Goal: Check status: Check status

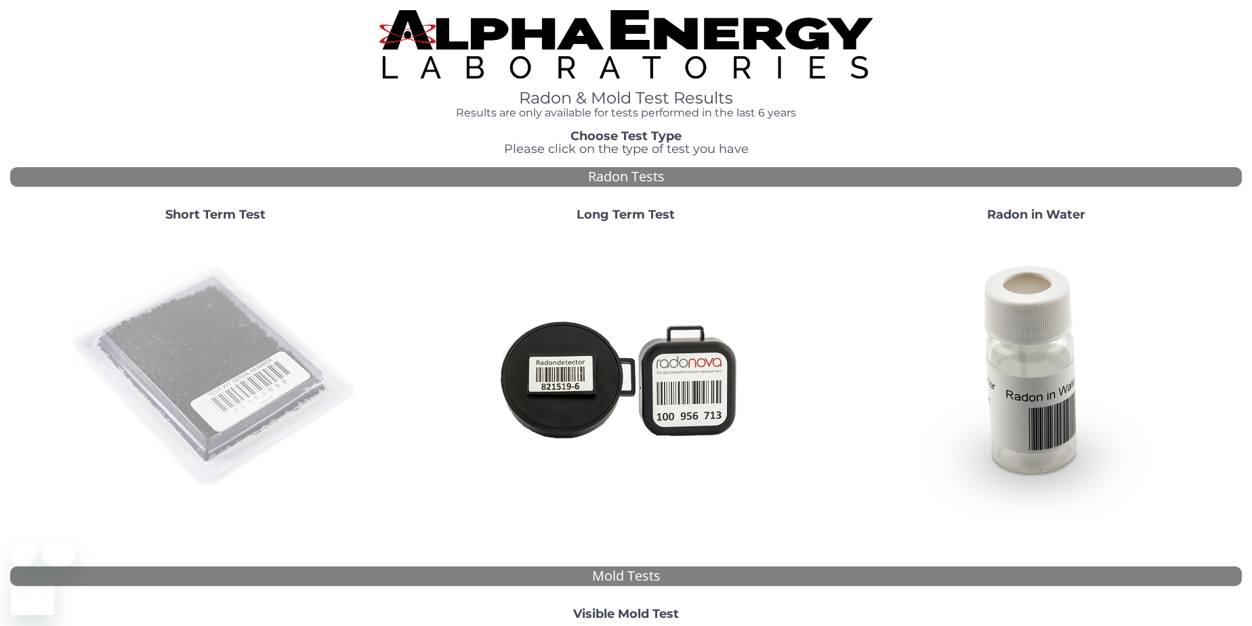
click at [247, 363] on img at bounding box center [215, 377] width 291 height 291
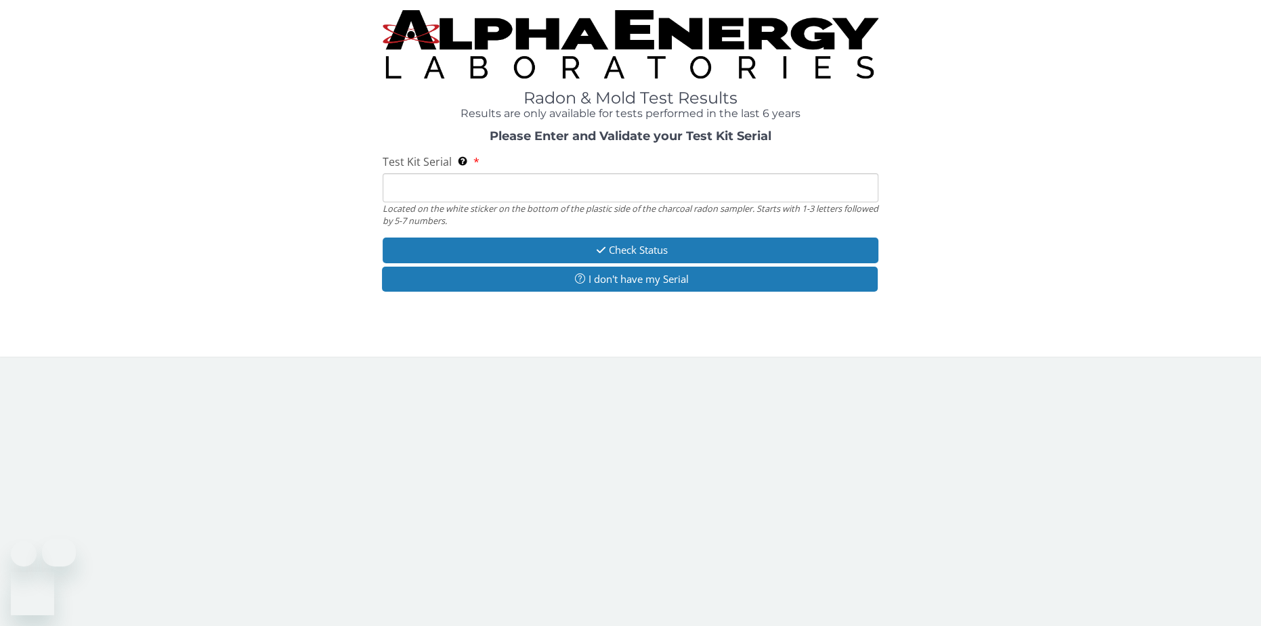
click at [500, 184] on input "Test Kit Serial Located on the white sticker on the bottom of the plastic side …" at bounding box center [631, 187] width 496 height 29
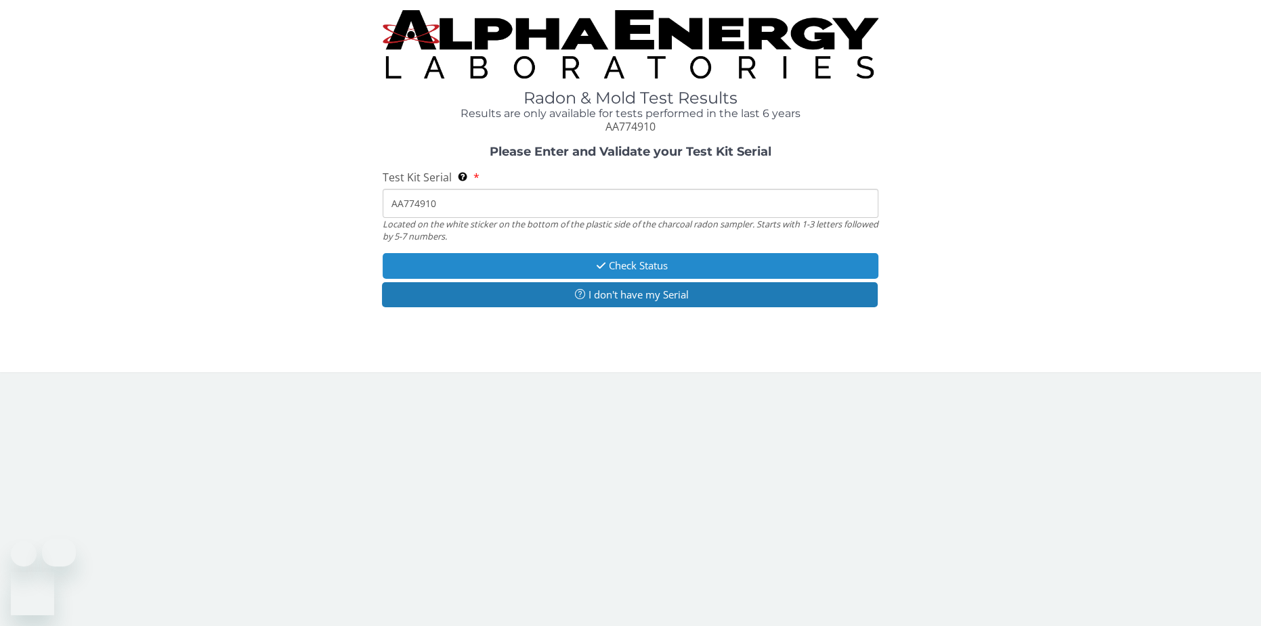
type input "AA774910"
click at [586, 255] on button "Check Status" at bounding box center [631, 265] width 496 height 25
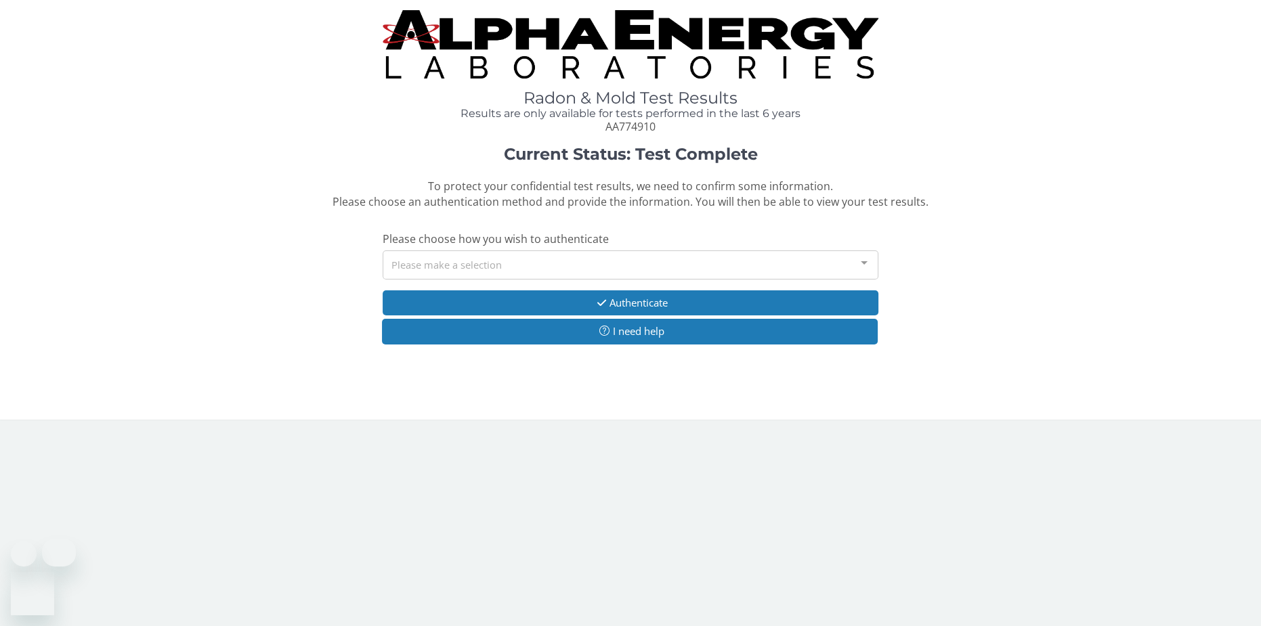
click at [586, 256] on div "Please make a selection" at bounding box center [631, 265] width 496 height 29
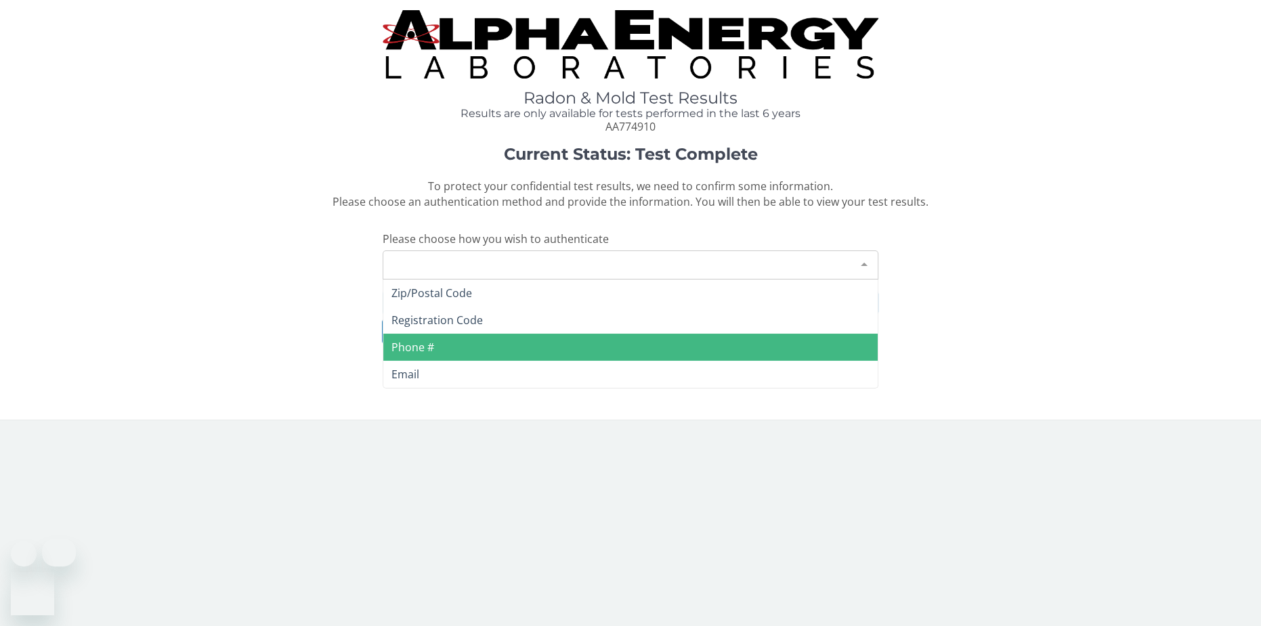
click at [513, 335] on span "Phone #" at bounding box center [630, 347] width 495 height 27
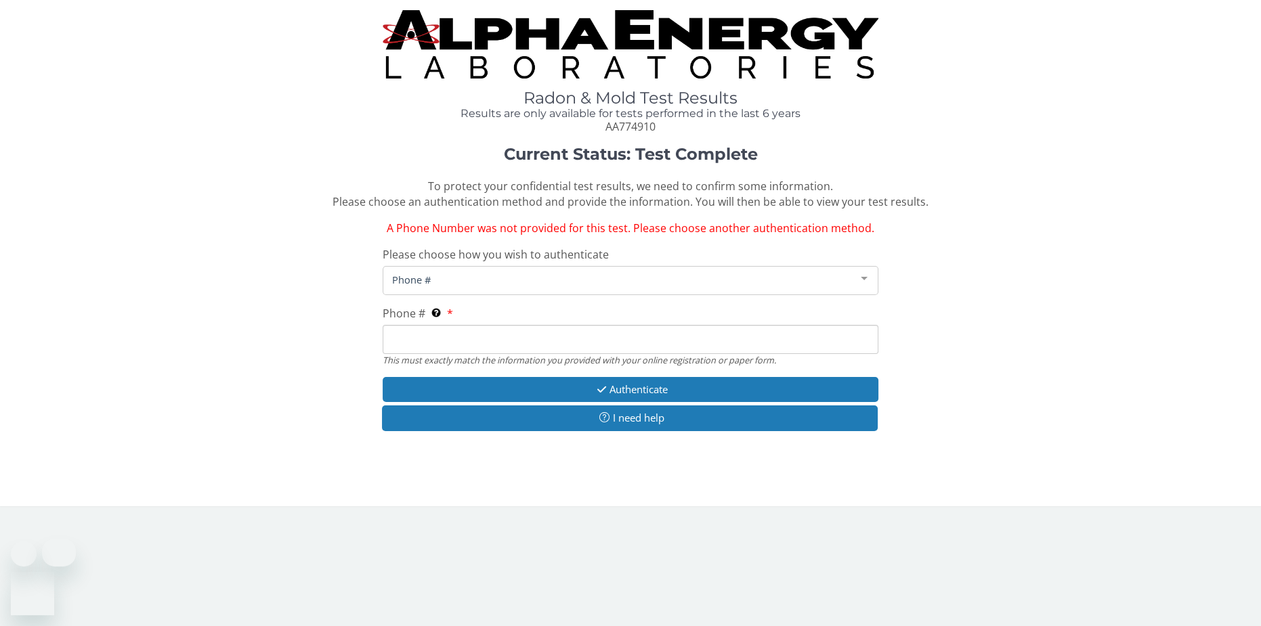
click at [513, 335] on input "Phone # This must exactly match the information you provided with your online r…" at bounding box center [631, 339] width 496 height 29
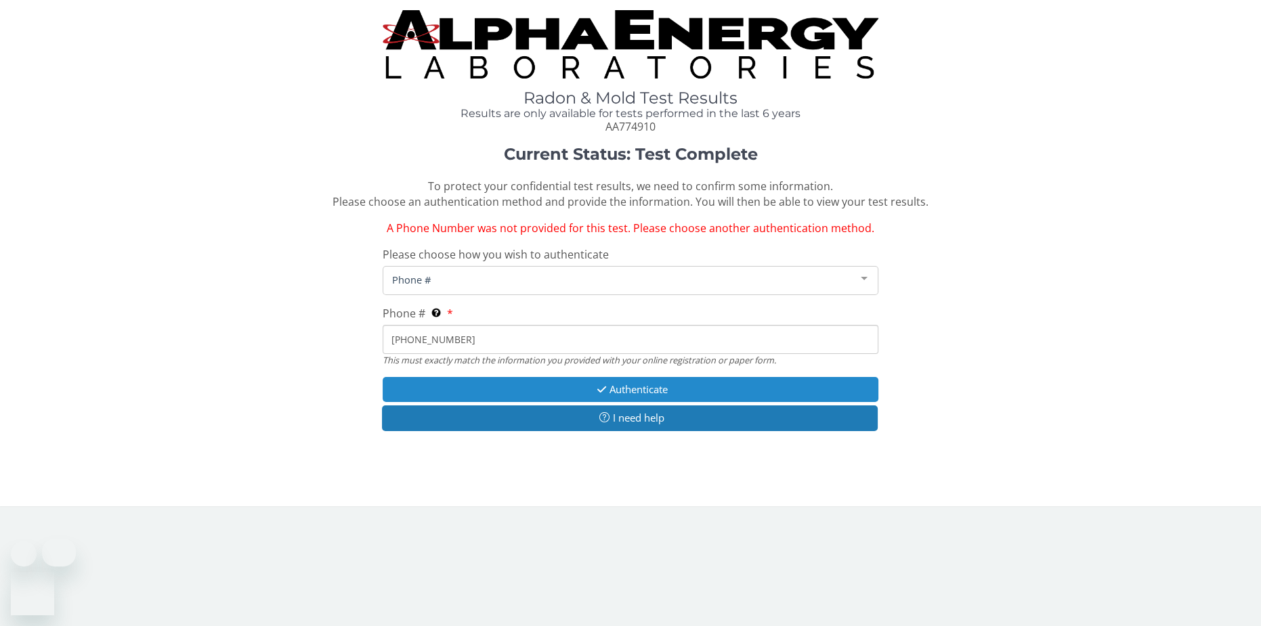
click at [574, 377] on button "Authenticate" at bounding box center [631, 389] width 496 height 25
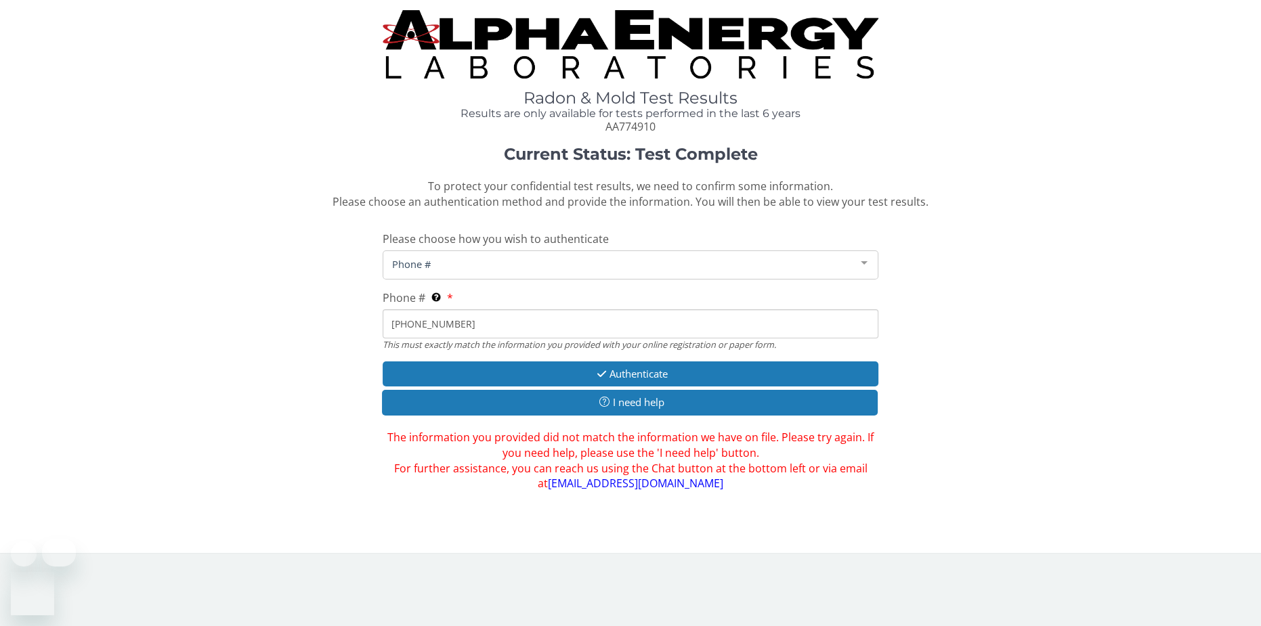
drag, startPoint x: 484, startPoint y: 312, endPoint x: 94, endPoint y: 299, distance: 390.3
click at [94, 299] on div "Current Status: Test Complete To protect your confidential test results, we nee…" at bounding box center [630, 319] width 1241 height 346
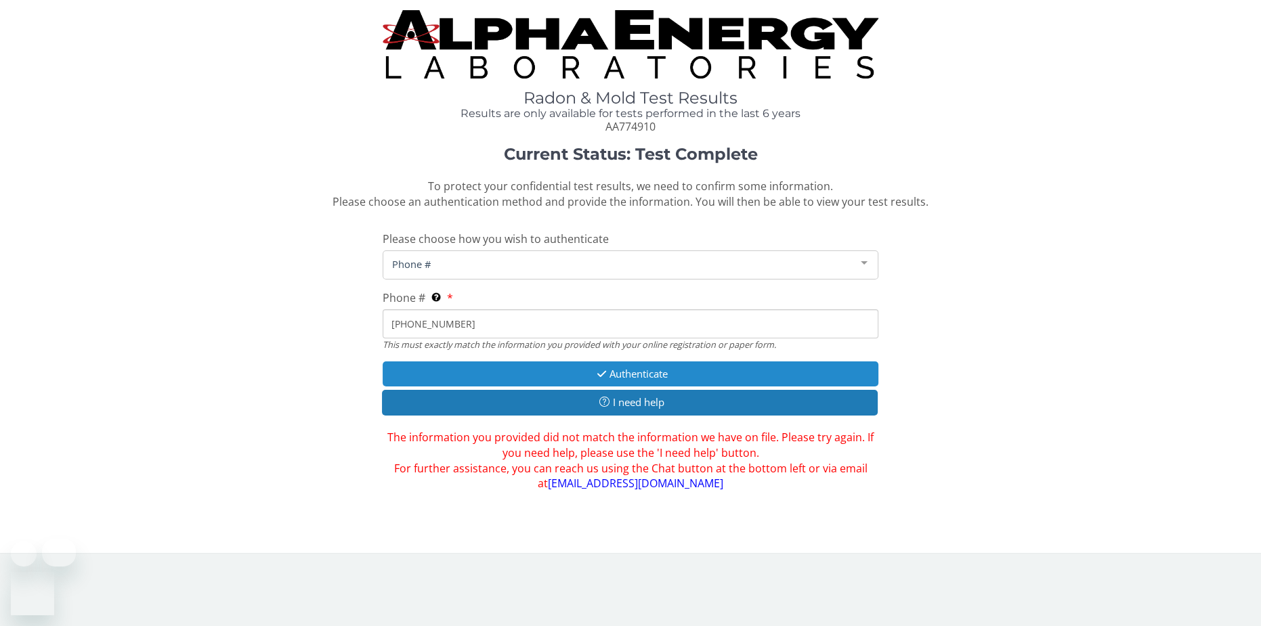
type input "801 750 4173"
click at [639, 362] on button "Authenticate" at bounding box center [631, 374] width 496 height 25
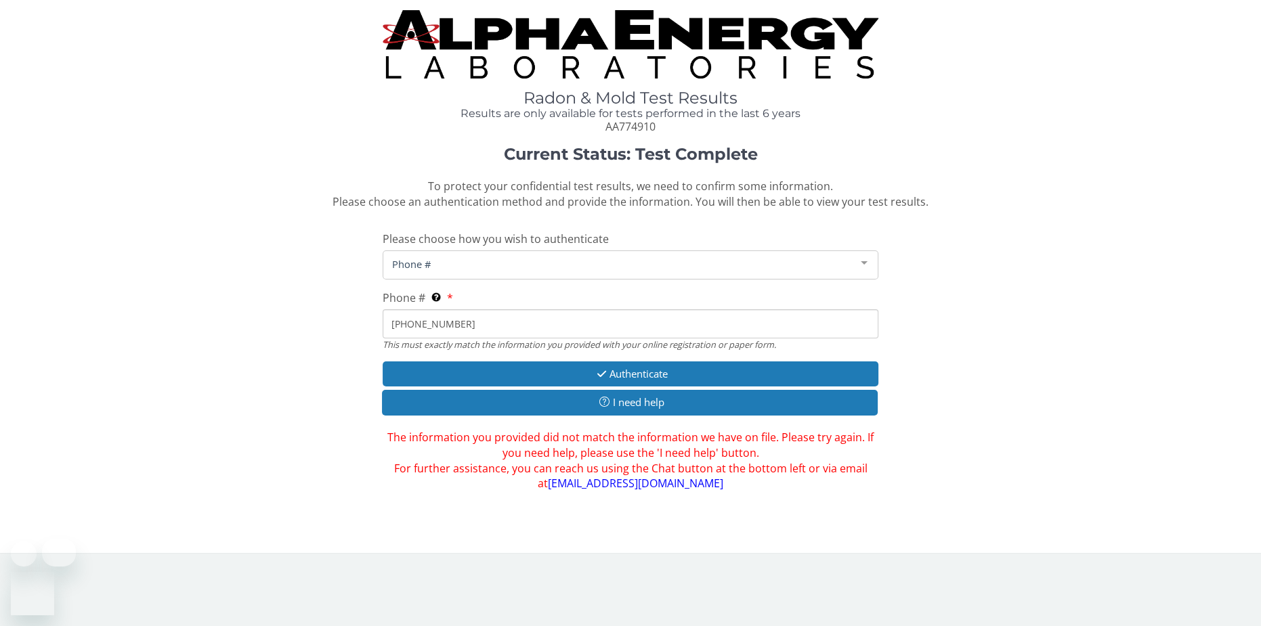
drag, startPoint x: 479, startPoint y: 308, endPoint x: 368, endPoint y: 313, distance: 110.5
click at [368, 313] on div "Current Status: Test Complete To protect your confidential test results, we nee…" at bounding box center [630, 319] width 1241 height 346
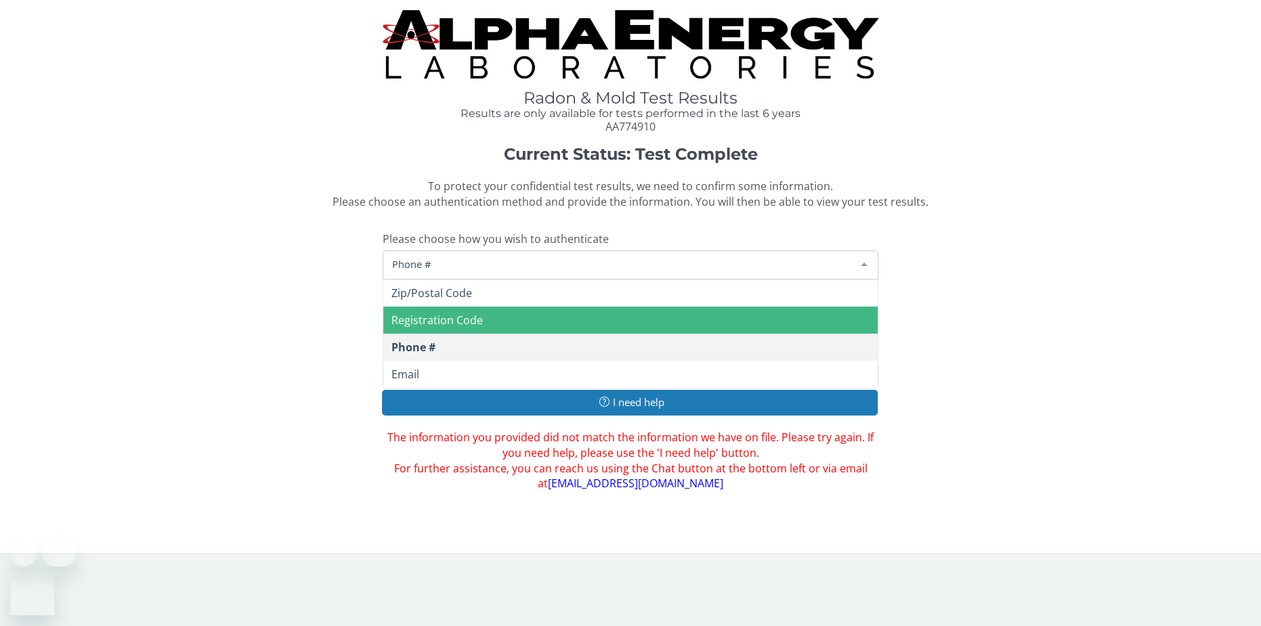
click at [427, 257] on span "Phone #" at bounding box center [620, 264] width 463 height 15
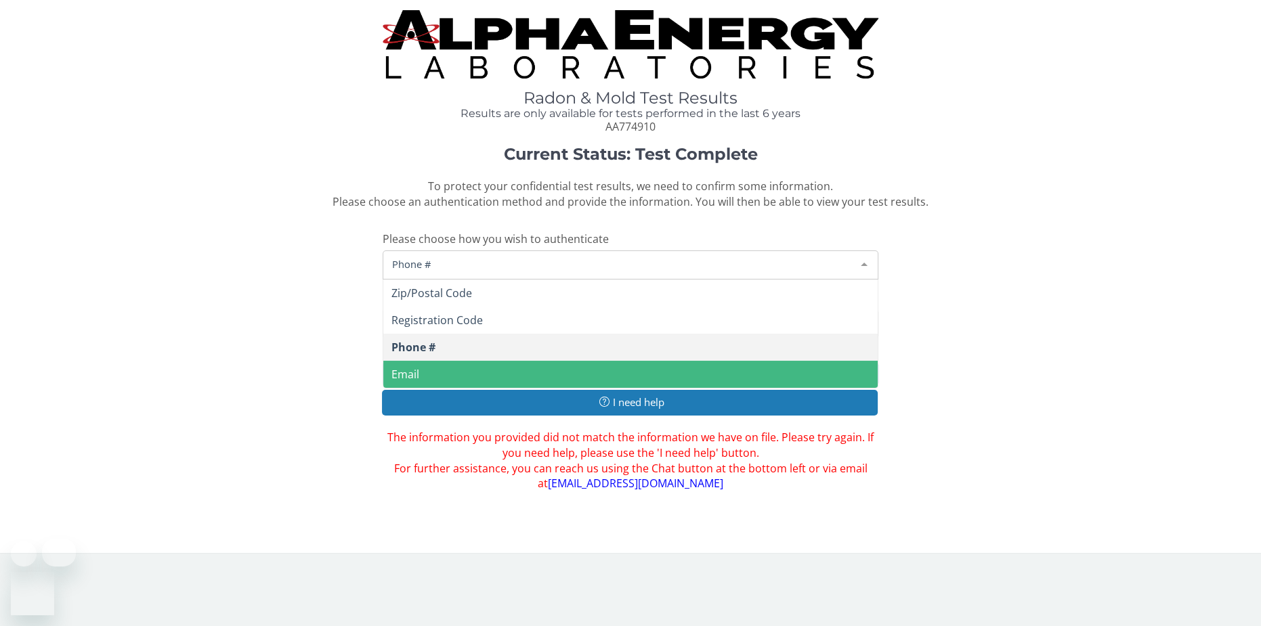
click at [427, 361] on span "Email" at bounding box center [630, 374] width 495 height 27
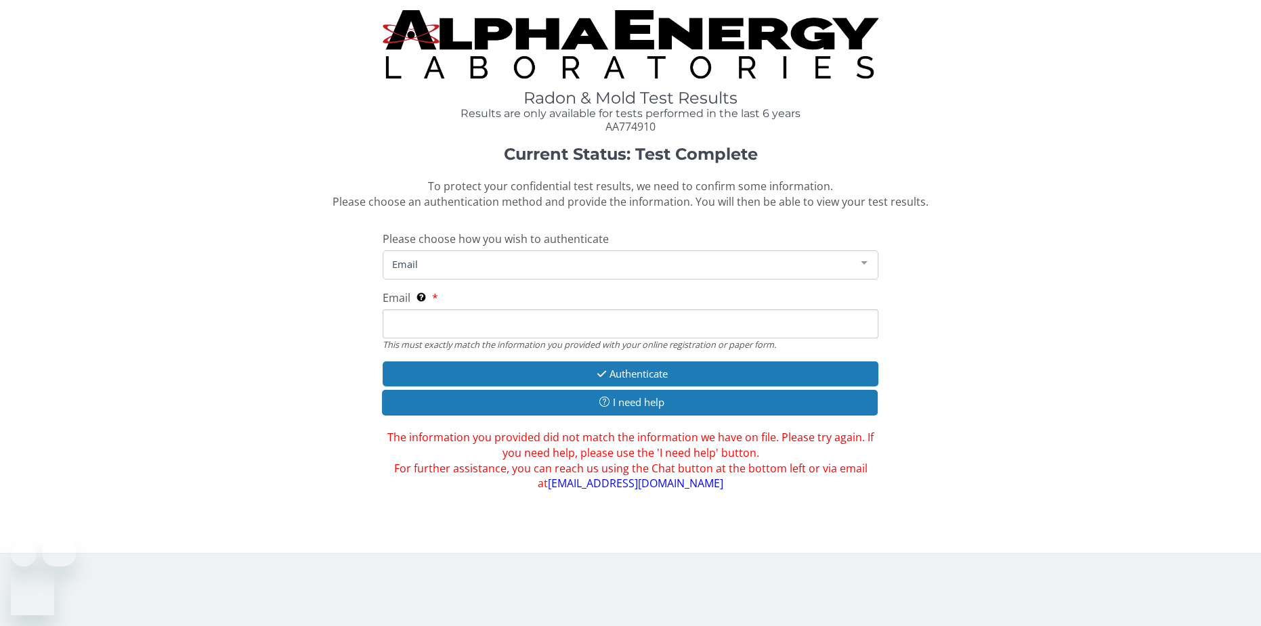
click at [445, 315] on input "Email This must exactly match the information you provided with your online reg…" at bounding box center [631, 323] width 496 height 29
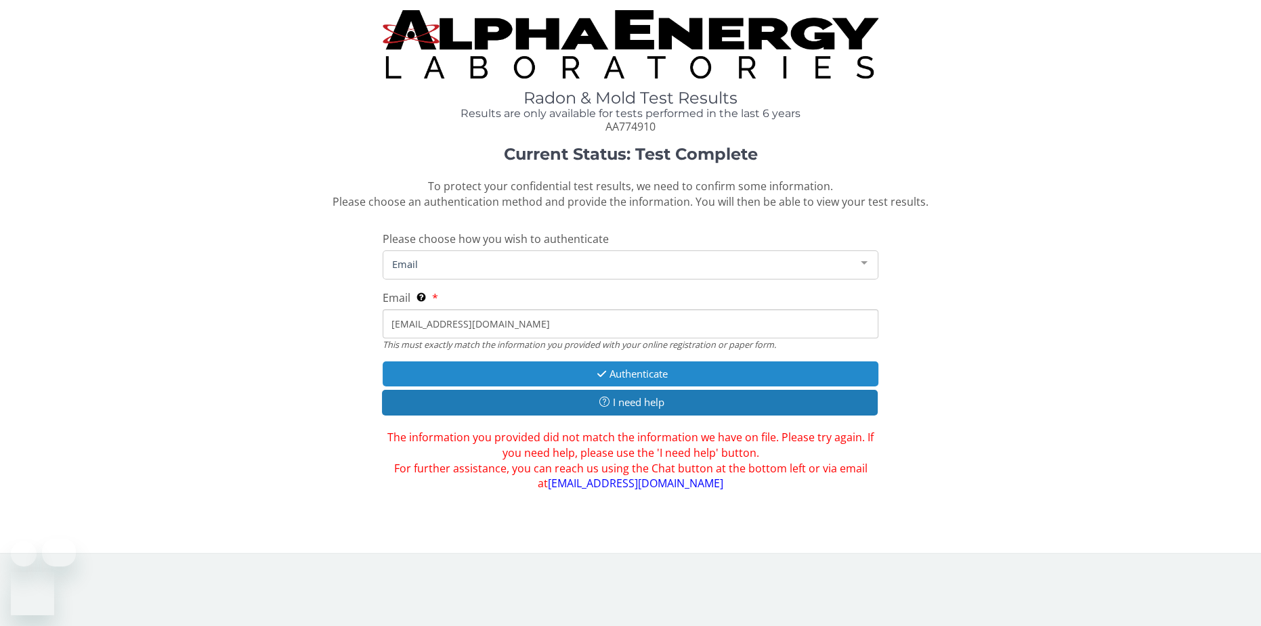
type input "[EMAIL_ADDRESS][DOMAIN_NAME]"
click at [614, 364] on button "Authenticate" at bounding box center [631, 374] width 496 height 25
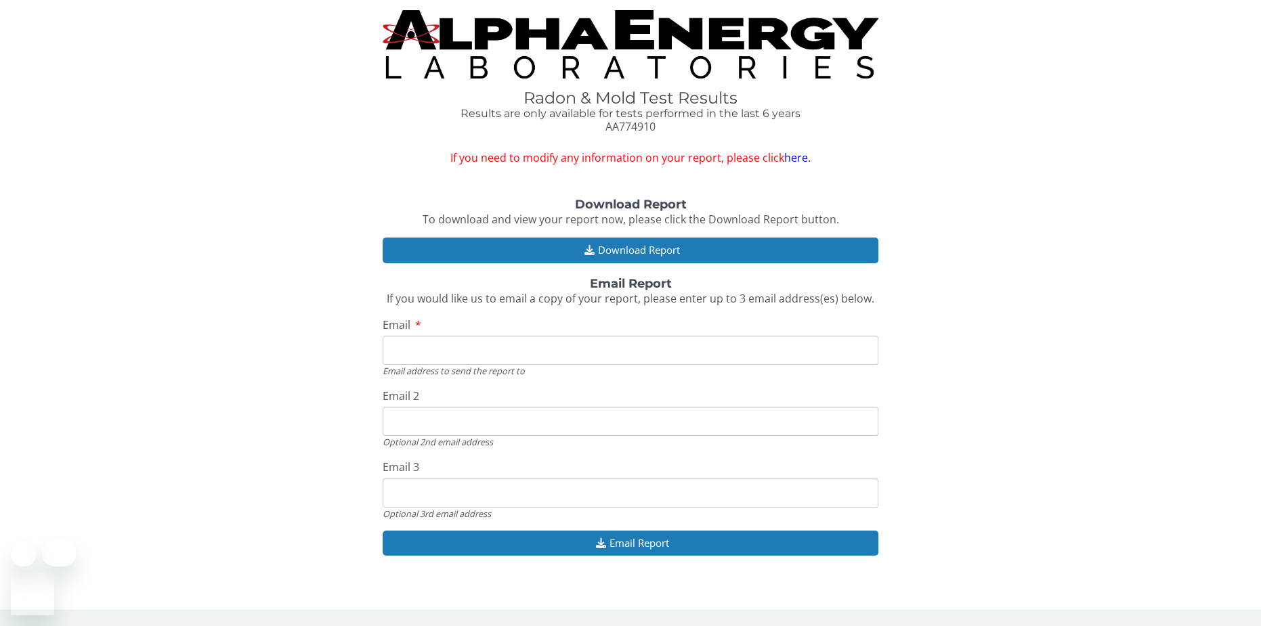
click at [580, 339] on input "Email" at bounding box center [631, 350] width 496 height 29
type input "[EMAIL_ADDRESS][DOMAIN_NAME]"
click at [482, 407] on input "Email 2" at bounding box center [631, 421] width 496 height 29
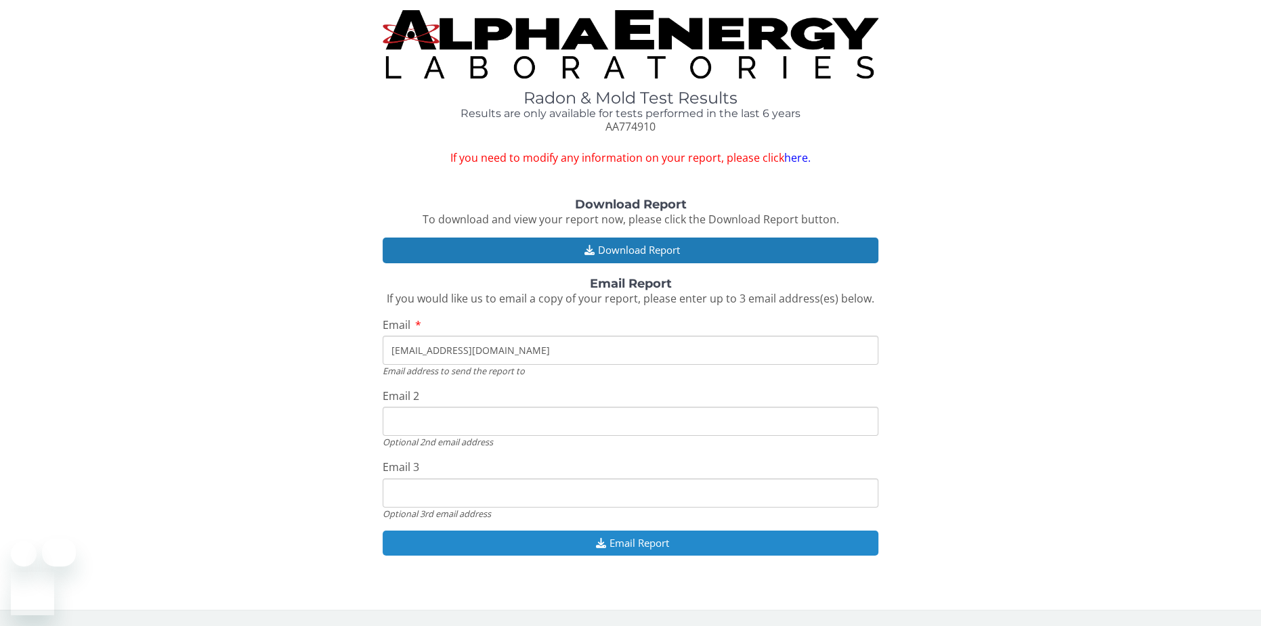
click at [619, 534] on button "Email Report" at bounding box center [631, 543] width 496 height 25
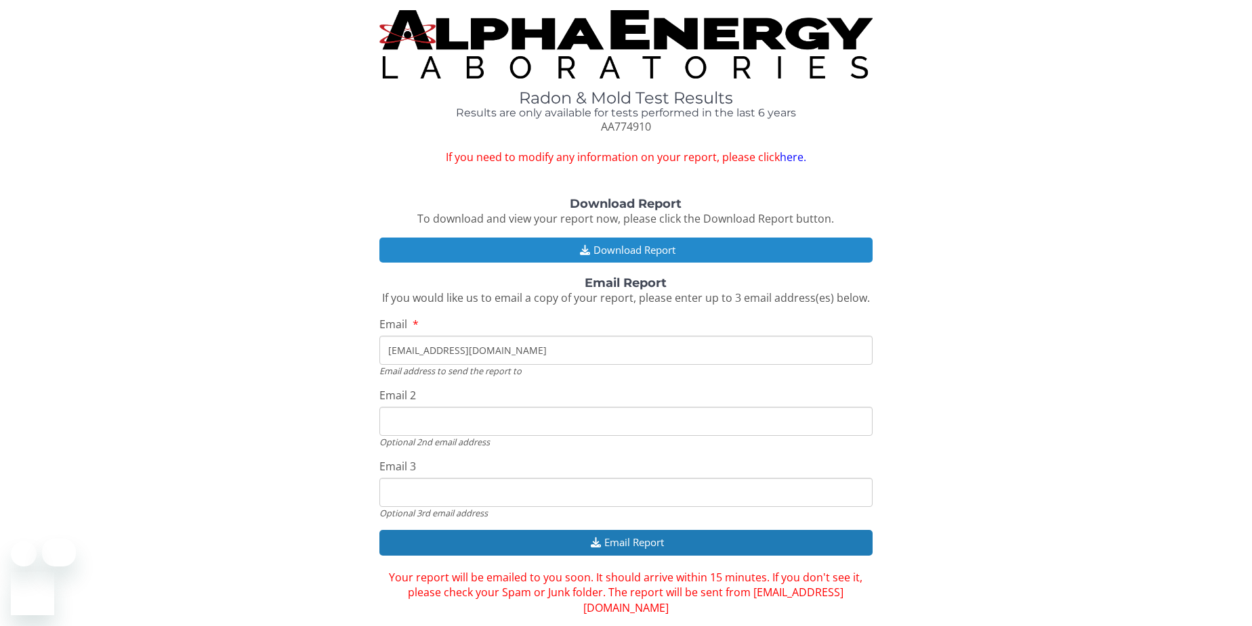
click at [684, 247] on button "Download Report" at bounding box center [625, 250] width 492 height 25
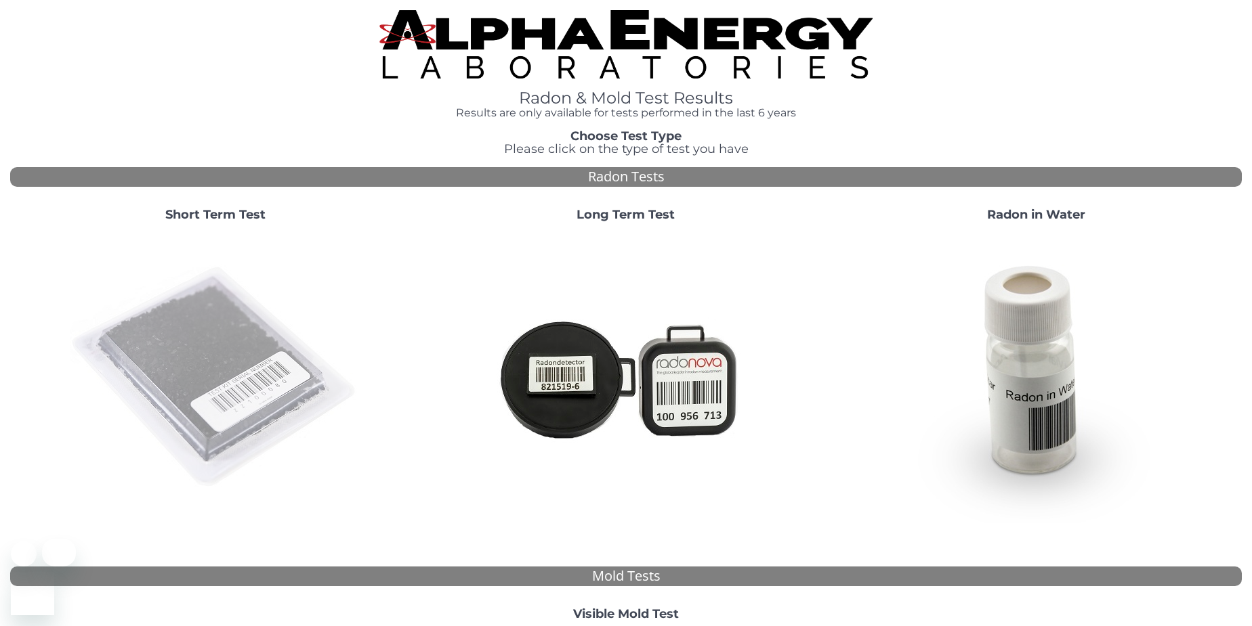
click at [246, 307] on img at bounding box center [215, 377] width 291 height 291
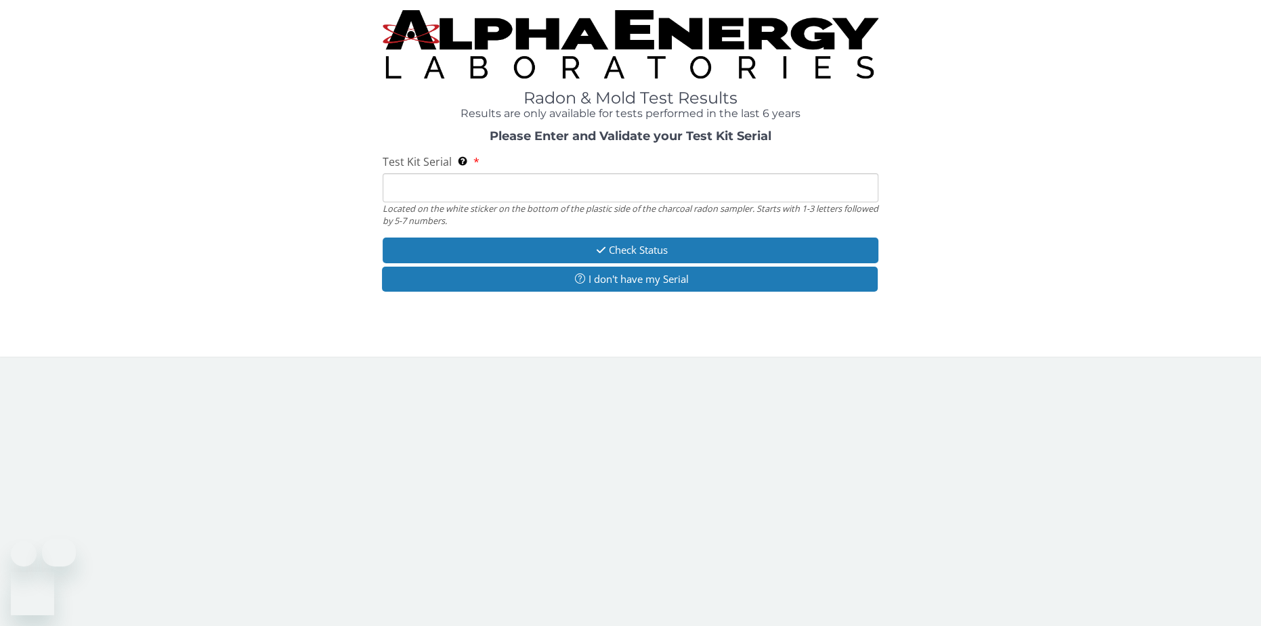
click at [471, 186] on input "Test Kit Serial Located on the white sticker on the bottom of the plastic side …" at bounding box center [631, 187] width 496 height 29
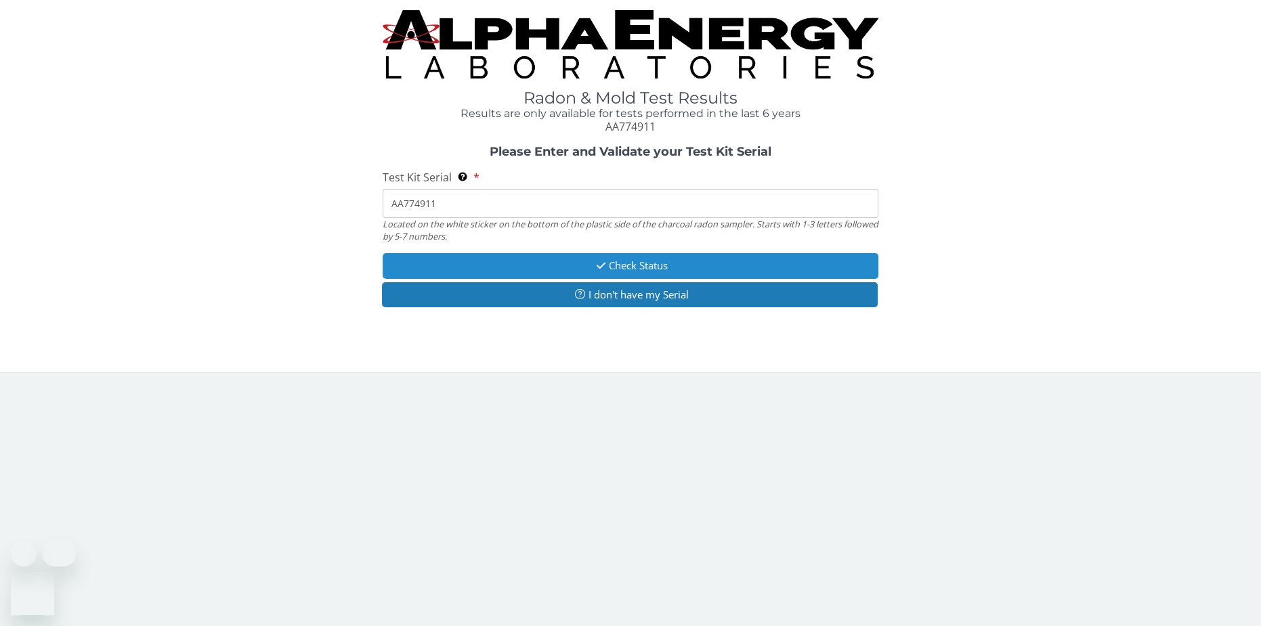
type input "AA774911"
click at [606, 261] on icon "button" at bounding box center [601, 266] width 16 height 10
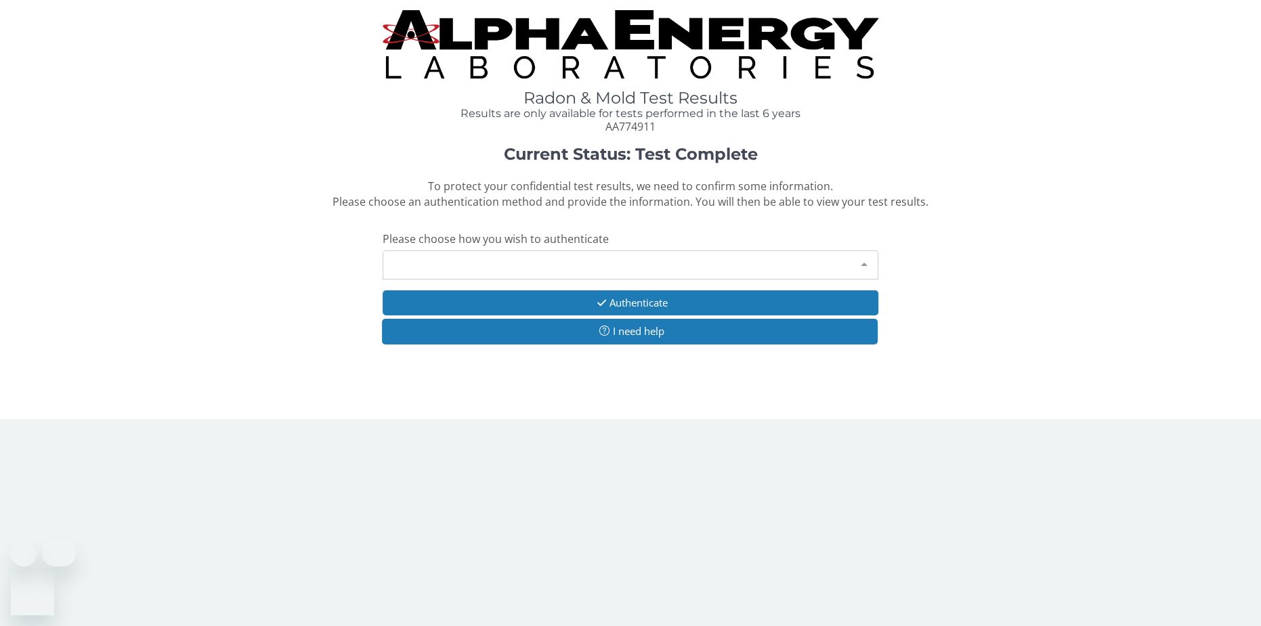
click at [606, 259] on div "Please make a selection" at bounding box center [631, 265] width 496 height 29
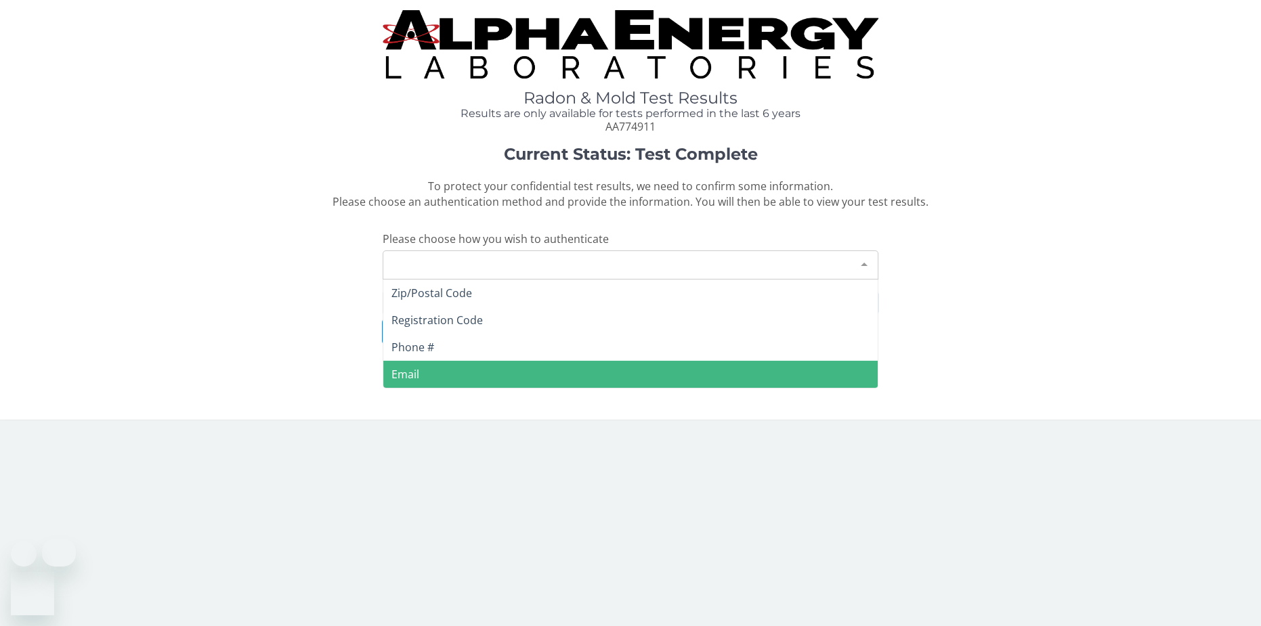
click at [513, 361] on span "Email" at bounding box center [630, 374] width 495 height 27
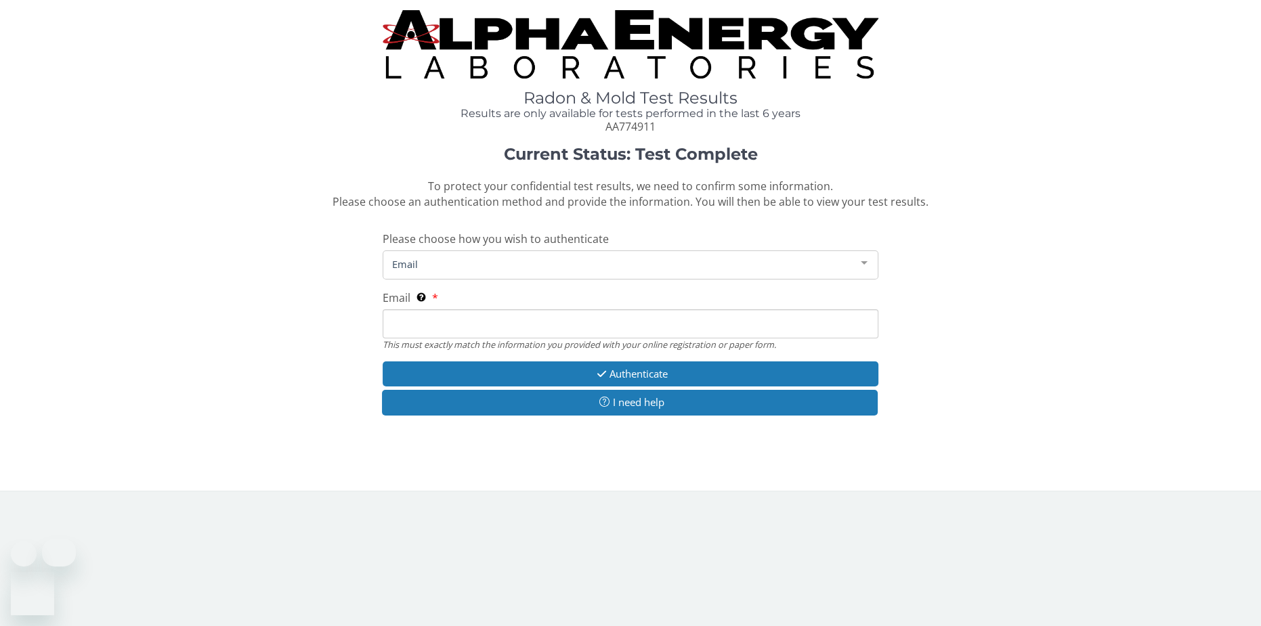
click at [496, 309] on input "Email This must exactly match the information you provided with your online reg…" at bounding box center [631, 323] width 496 height 29
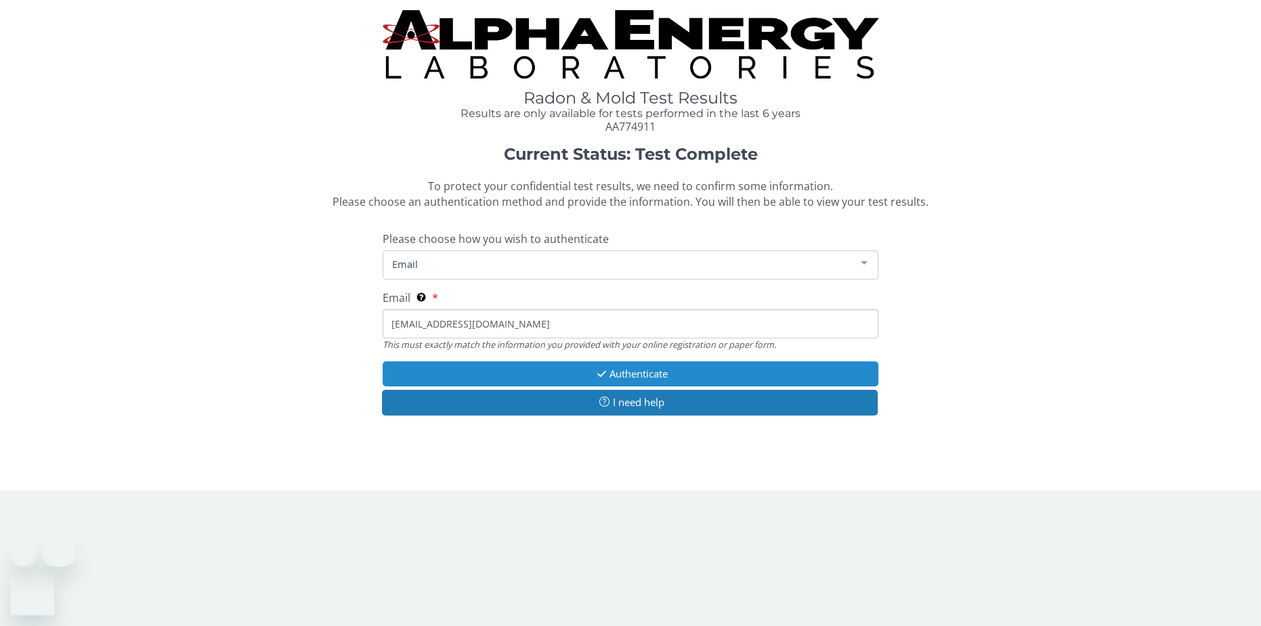
type input "[EMAIL_ADDRESS][DOMAIN_NAME]"
click at [597, 369] on icon "button" at bounding box center [601, 374] width 16 height 10
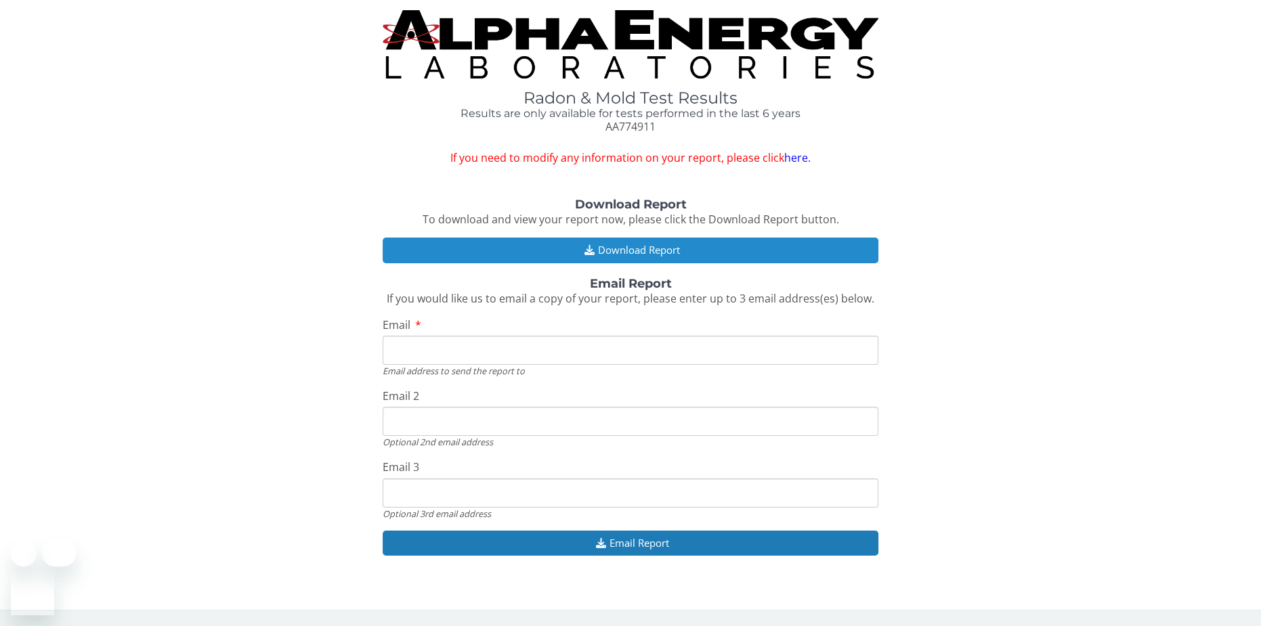
click at [707, 244] on button "Download Report" at bounding box center [631, 250] width 496 height 25
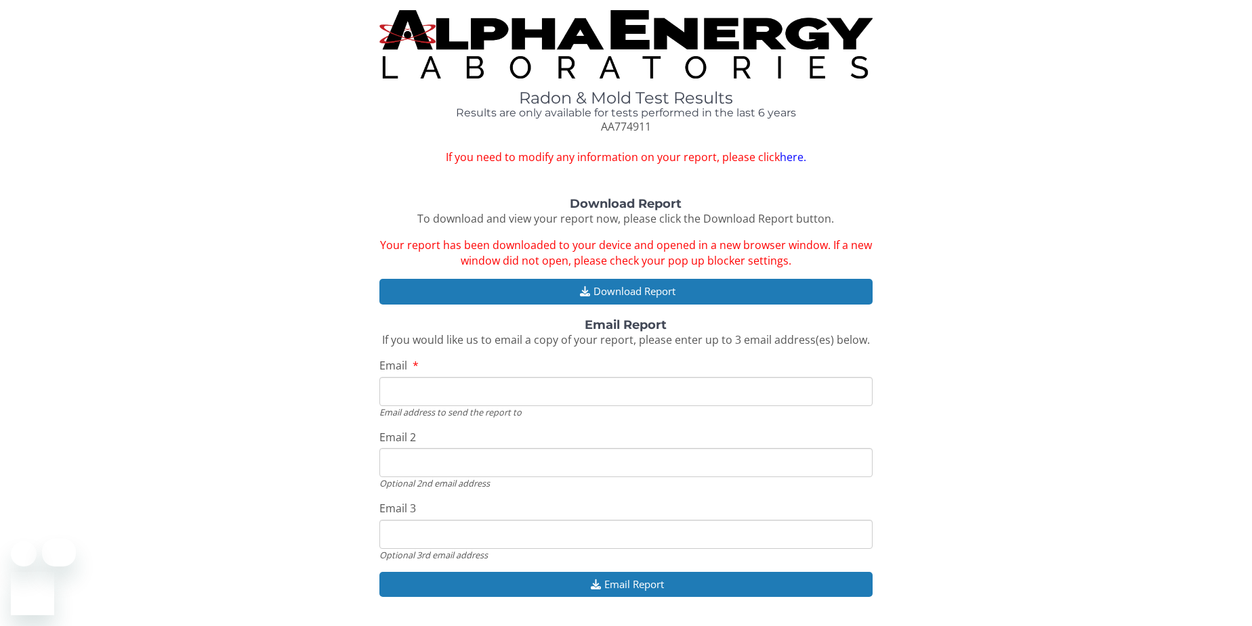
click at [404, 389] on input "Email" at bounding box center [625, 391] width 492 height 29
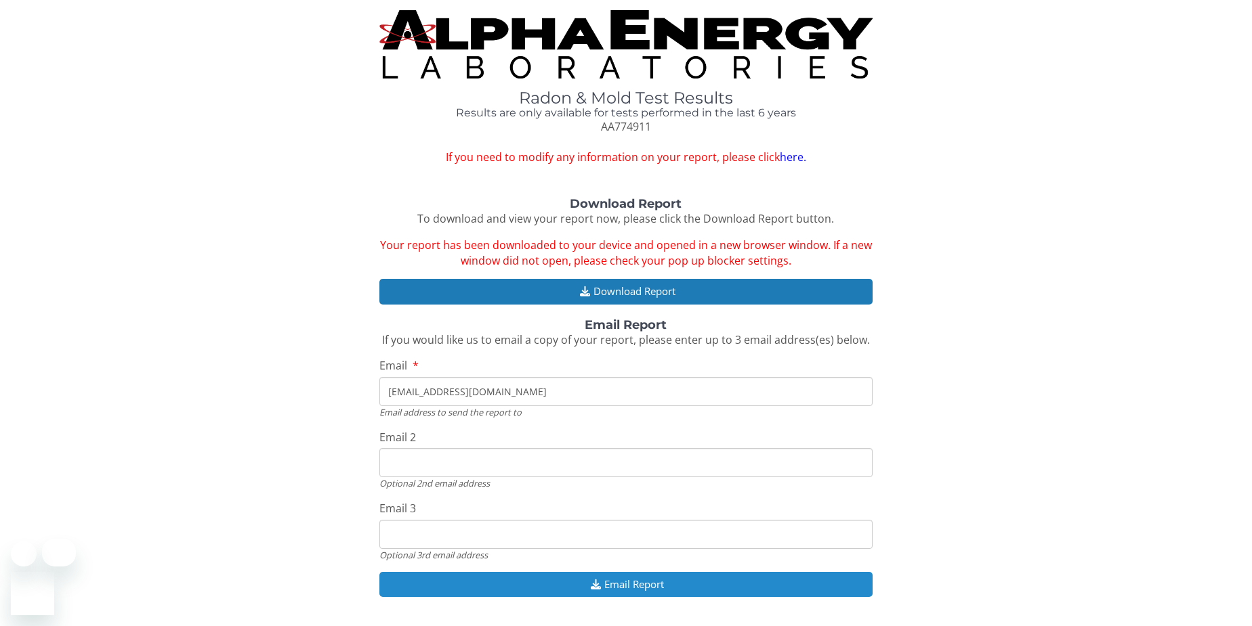
type input "[EMAIL_ADDRESS][DOMAIN_NAME]"
click at [621, 572] on button "Email Report" at bounding box center [625, 584] width 492 height 25
